Goal: Task Accomplishment & Management: Complete application form

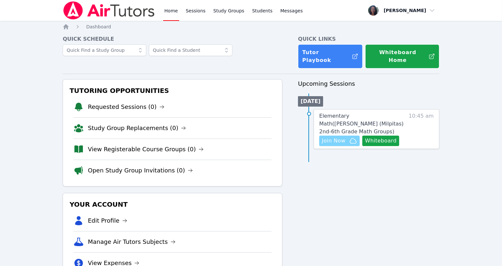
click at [330, 137] on span "Join Now" at bounding box center [334, 141] width 24 height 8
click at [198, 12] on link "Sessions" at bounding box center [195, 10] width 23 height 21
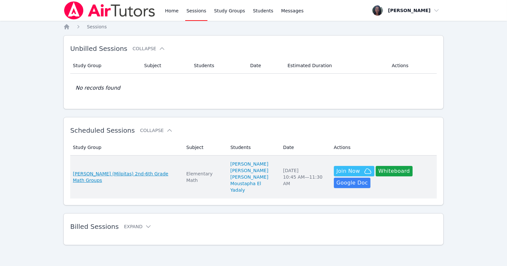
click at [133, 173] on span "Mattos (Milpitas) 2nd-6th Grade Math Groups" at bounding box center [125, 177] width 105 height 13
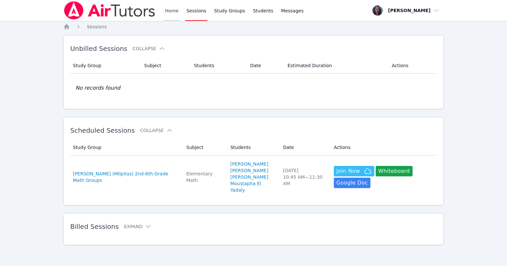
click at [172, 11] on link "Home" at bounding box center [172, 10] width 16 height 21
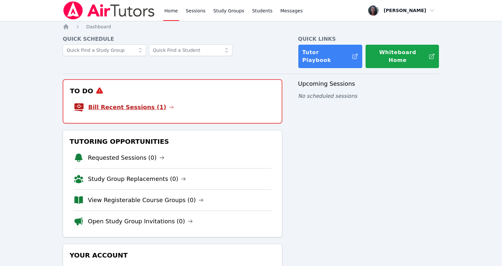
click at [128, 103] on link "Bill Recent Sessions (1)" at bounding box center [131, 107] width 86 height 9
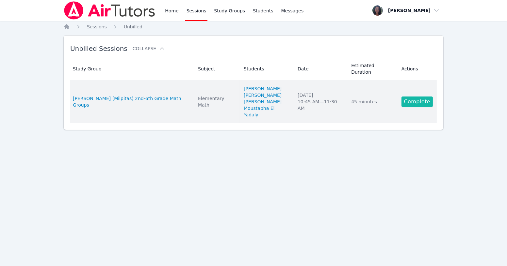
click at [413, 97] on link "Complete" at bounding box center [416, 102] width 31 height 10
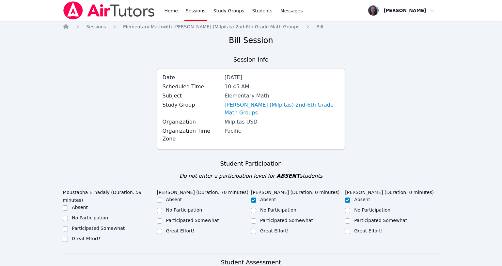
click at [69, 236] on div "Great Effort!" at bounding box center [110, 240] width 94 height 8
click at [160, 211] on ul "Absent No Participation Participated Somewhat Great Effort!" at bounding box center [204, 216] width 94 height 39
click at [159, 229] on input "Great Effort!" at bounding box center [159, 231] width 5 height 5
checkbox input "true"
click at [68, 236] on div "Great Effort!" at bounding box center [110, 240] width 94 height 8
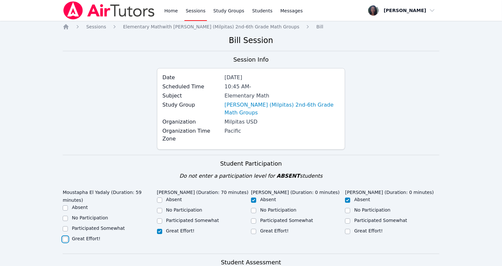
click at [66, 237] on input "Great Effort!" at bounding box center [65, 239] width 5 height 5
checkbox input "true"
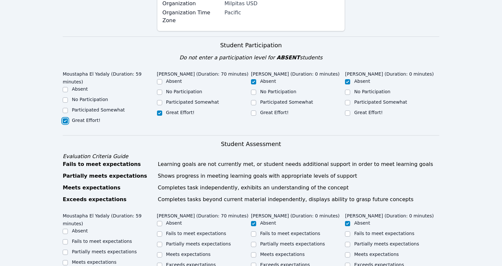
scroll to position [178, 0]
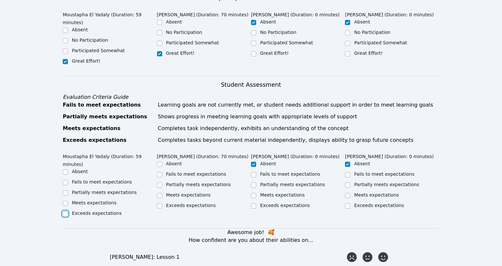
click at [67, 212] on input "Exceeds expectations" at bounding box center [65, 214] width 5 height 5
checkbox input "true"
click at [65, 201] on input "Meets expectations" at bounding box center [65, 203] width 5 height 5
checkbox input "true"
checkbox input "false"
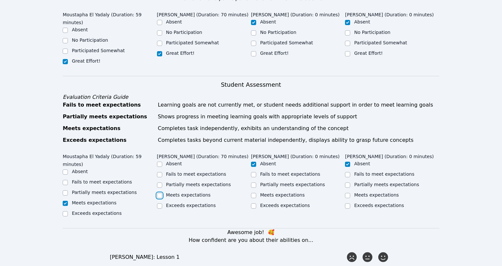
click at [159, 193] on input "Meets expectations" at bounding box center [159, 195] width 5 height 5
checkbox input "true"
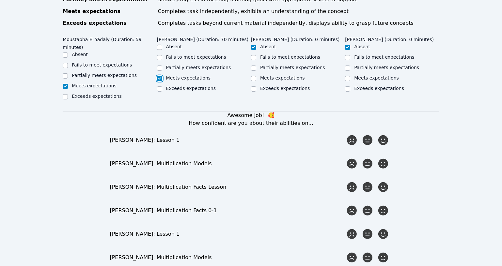
scroll to position [326, 0]
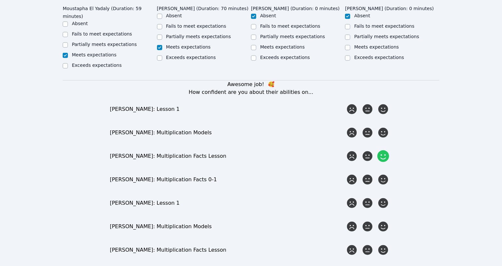
click at [382, 151] on icon at bounding box center [383, 157] width 12 height 12
click at [0, 0] on input "radio" at bounding box center [0, 0] width 0 height 0
click at [383, 174] on icon at bounding box center [383, 180] width 12 height 12
click at [0, 0] on input "radio" at bounding box center [0, 0] width 0 height 0
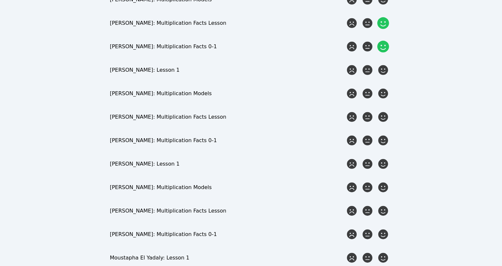
scroll to position [534, 0]
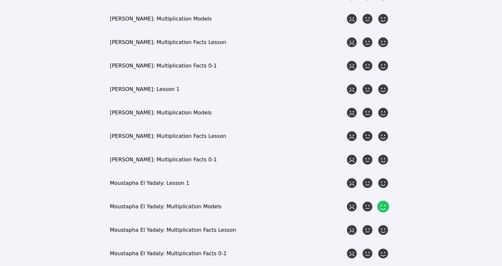
click at [384, 201] on icon at bounding box center [383, 207] width 12 height 12
click at [0, 0] on input "radio" at bounding box center [0, 0] width 0 height 0
click at [386, 248] on icon at bounding box center [383, 254] width 12 height 12
click at [0, 0] on input "radio" at bounding box center [0, 0] width 0 height 0
click at [384, 225] on icon at bounding box center [383, 231] width 12 height 12
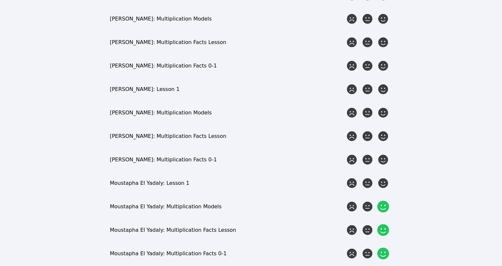
click at [0, 0] on input "radio" at bounding box center [0, 0] width 0 height 0
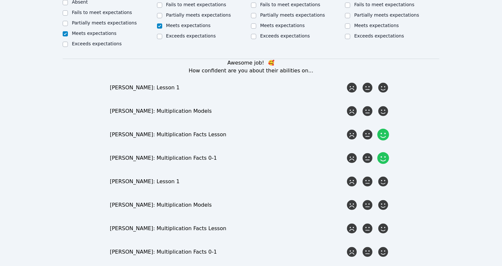
scroll to position [326, 0]
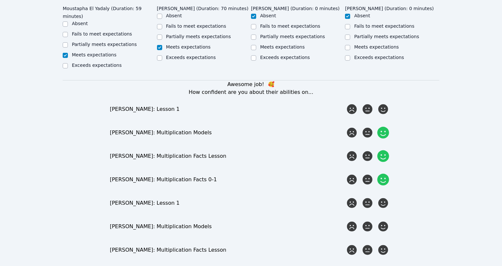
click at [383, 127] on icon at bounding box center [383, 133] width 12 height 12
click at [0, 0] on input "radio" at bounding box center [0, 0] width 0 height 0
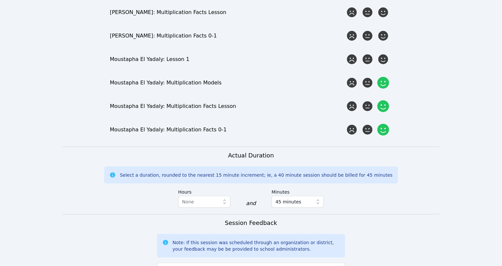
scroll to position [712, 0]
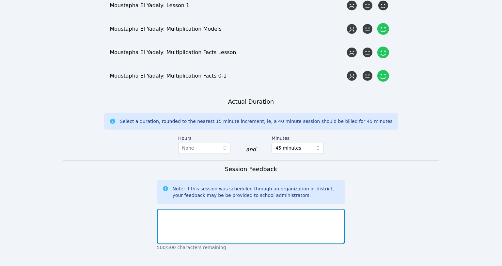
click at [218, 209] on textarea at bounding box center [251, 226] width 188 height 35
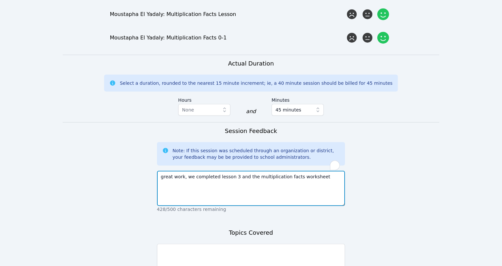
scroll to position [793, 0]
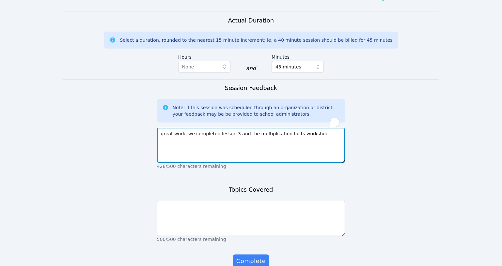
type textarea "great work, we completed lesson 3 and the multiplication facts worksheet"
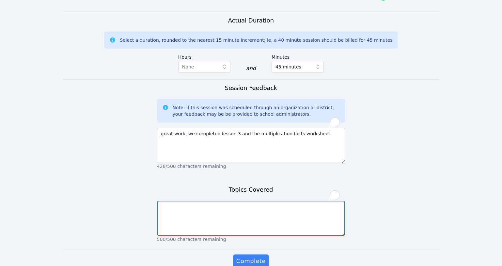
click at [194, 201] on textarea "To enrich screen reader interactions, please activate Accessibility in Grammarl…" at bounding box center [251, 218] width 188 height 35
type textarea "multiplication word problems"
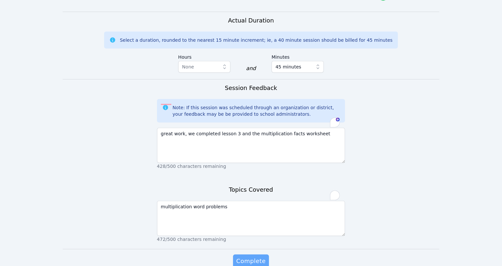
click at [250, 257] on span "Complete" at bounding box center [250, 261] width 29 height 9
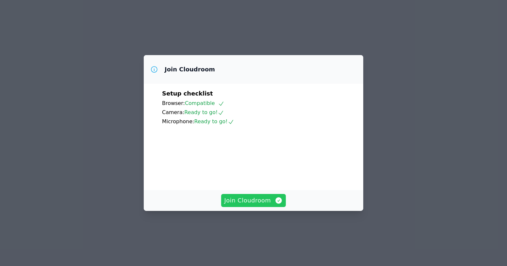
click at [240, 205] on span "Join Cloudroom" at bounding box center [253, 200] width 58 height 9
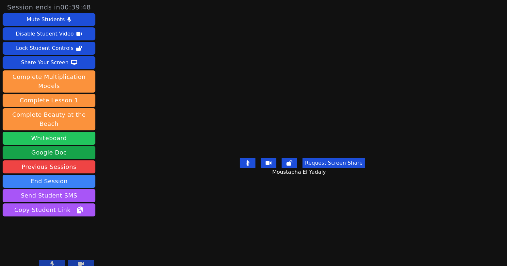
click at [68, 132] on button "Whiteboard" at bounding box center [49, 138] width 93 height 13
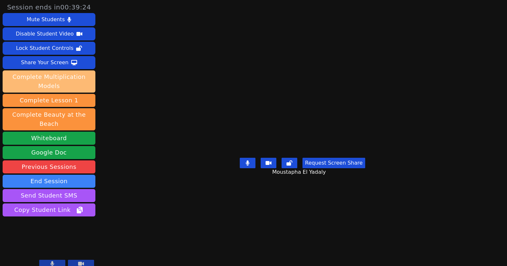
click at [33, 89] on button "Complete Multiplication Models" at bounding box center [49, 82] width 93 height 22
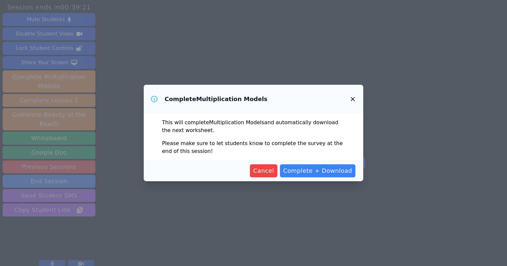
click at [353, 100] on icon "button" at bounding box center [353, 99] width 8 height 8
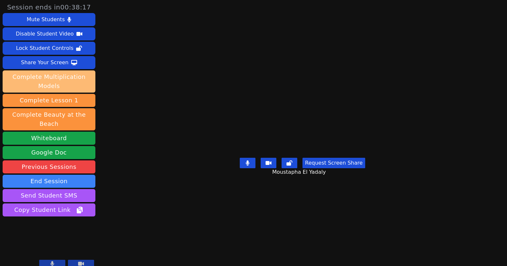
click at [72, 80] on button "Complete Multiplication Models" at bounding box center [49, 82] width 93 height 22
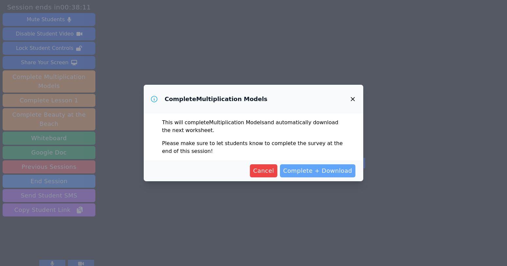
click at [328, 172] on span "Complete + Download" at bounding box center [317, 171] width 69 height 9
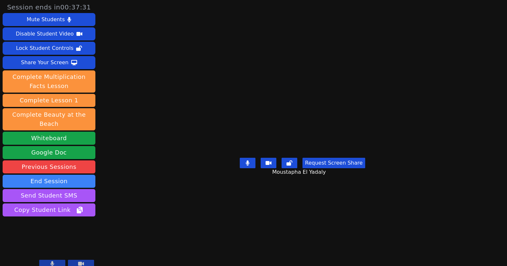
click at [203, 237] on main "Moustapha El Yadaly Request Screen Share Moustapha El Yadaly" at bounding box center [302, 133] width 220 height 266
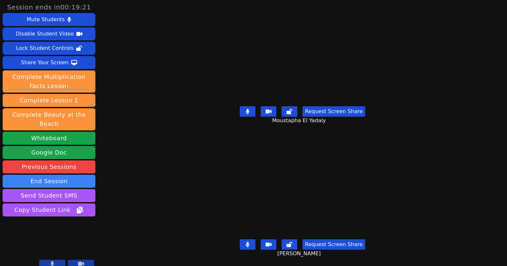
click at [247, 111] on button at bounding box center [248, 111] width 16 height 10
click at [247, 111] on icon at bounding box center [247, 111] width 7 height 5
click at [250, 113] on button at bounding box center [248, 111] width 16 height 10
click at [249, 242] on icon at bounding box center [247, 244] width 7 height 5
click at [246, 108] on button at bounding box center [248, 111] width 16 height 10
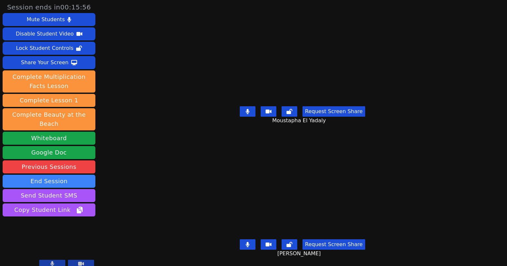
click at [246, 242] on button at bounding box center [248, 245] width 16 height 10
click at [247, 109] on icon at bounding box center [248, 111] width 4 height 5
click at [250, 112] on icon at bounding box center [247, 111] width 7 height 5
click at [248, 243] on button at bounding box center [248, 245] width 16 height 10
click at [250, 113] on button at bounding box center [248, 111] width 16 height 10
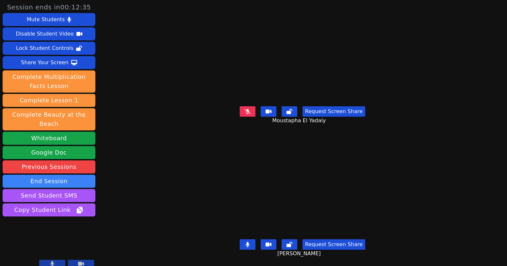
click at [249, 242] on icon at bounding box center [248, 244] width 4 height 5
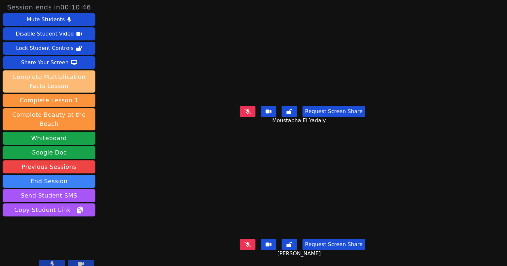
click at [70, 79] on button "Complete Multiplication Facts Lesson" at bounding box center [49, 82] width 93 height 22
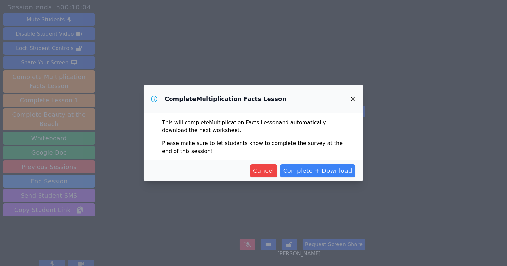
click at [172, 209] on div "Complete Multiplication Facts Lesson This will complete Multiplication Facts Le…" at bounding box center [253, 133] width 507 height 266
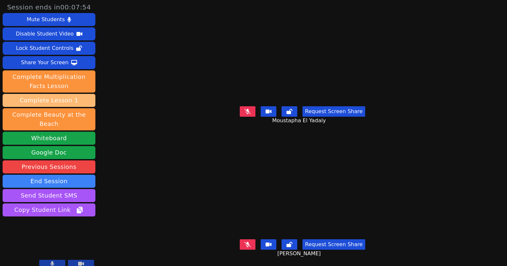
click at [56, 101] on button "Complete Lesson 1" at bounding box center [49, 100] width 93 height 13
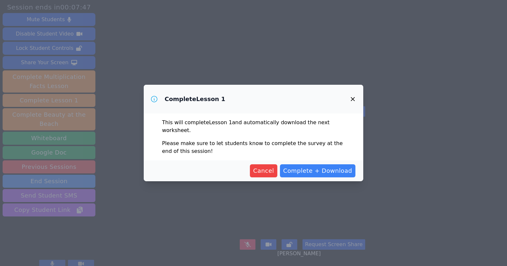
click at [352, 101] on icon "button" at bounding box center [353, 99] width 4 height 4
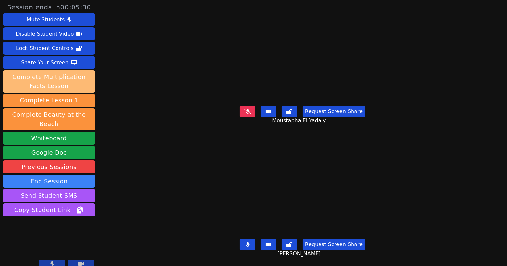
click at [70, 80] on button "Complete Multiplication Facts Lesson" at bounding box center [49, 82] width 93 height 22
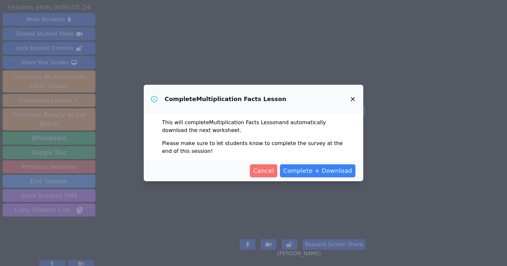
click at [267, 174] on span "Cancel" at bounding box center [263, 171] width 21 height 9
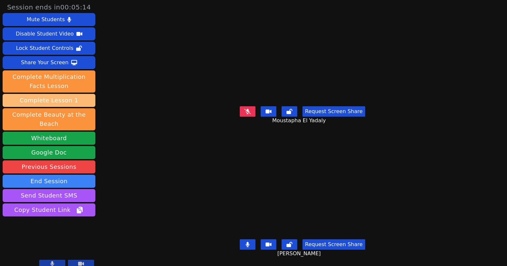
click at [39, 102] on button "Complete Lesson 1" at bounding box center [49, 100] width 93 height 13
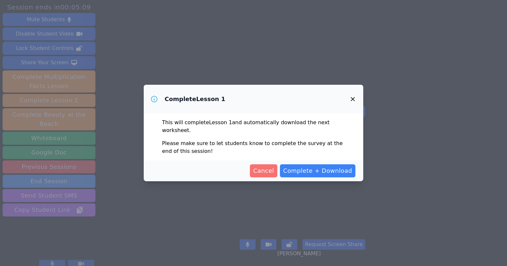
click at [266, 170] on span "Cancel" at bounding box center [263, 171] width 21 height 9
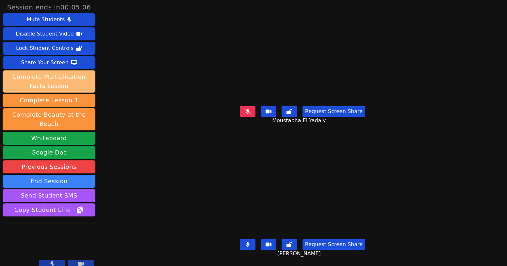
click at [44, 82] on button "Complete Multiplication Facts Lesson" at bounding box center [49, 82] width 93 height 22
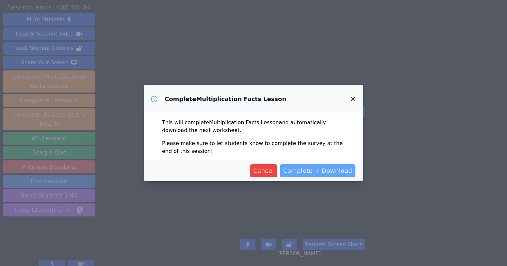
click at [314, 171] on span "Complete + Download" at bounding box center [317, 171] width 69 height 9
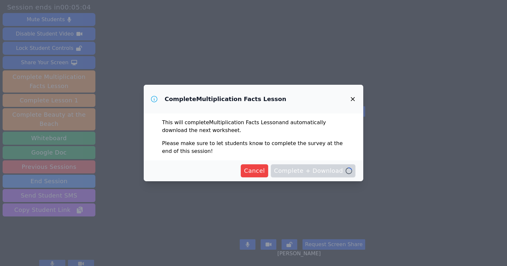
click at [173, 201] on div "Session ends in 00:05:04 Mute Students Disable Student Video Lock Student Contr…" at bounding box center [253, 133] width 507 height 266
click at [355, 100] on video at bounding box center [302, 53] width 179 height 101
click at [354, 100] on video at bounding box center [302, 53] width 179 height 101
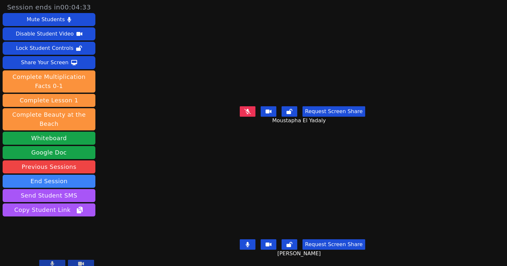
drag, startPoint x: 248, startPoint y: 240, endPoint x: 249, endPoint y: 222, distance: 18.6
click at [248, 242] on icon at bounding box center [248, 244] width 4 height 5
click at [251, 113] on button at bounding box center [248, 111] width 16 height 10
click at [247, 241] on button at bounding box center [248, 245] width 16 height 10
click at [244, 107] on button at bounding box center [248, 111] width 16 height 10
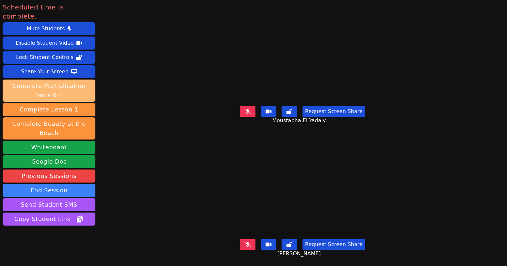
click at [66, 84] on button "Complete Multiplication Facts 0-1" at bounding box center [49, 91] width 93 height 22
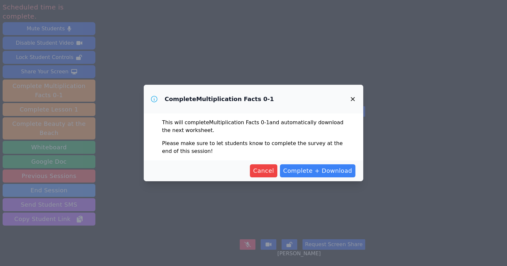
click at [356, 98] on icon "button" at bounding box center [353, 99] width 8 height 8
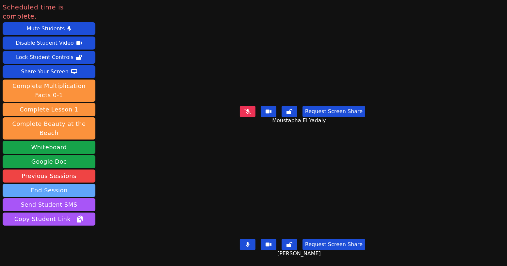
click at [67, 184] on button "End Session" at bounding box center [49, 190] width 93 height 13
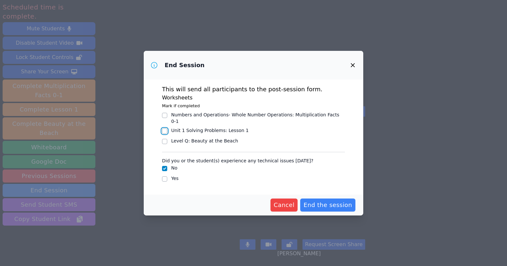
click at [166, 130] on input "Unit 1 Solving Problems : Lesson 1" at bounding box center [164, 131] width 5 height 5
checkbox input "true"
